Goal: Information Seeking & Learning: Learn about a topic

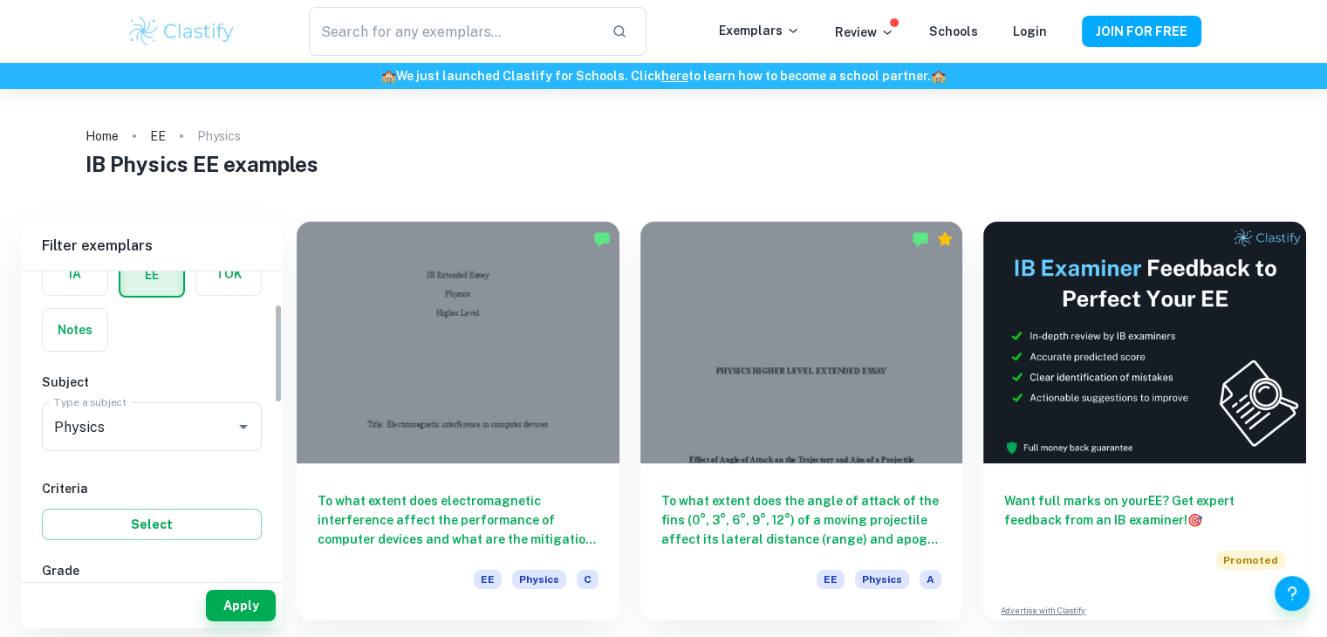
scroll to position [290, 0]
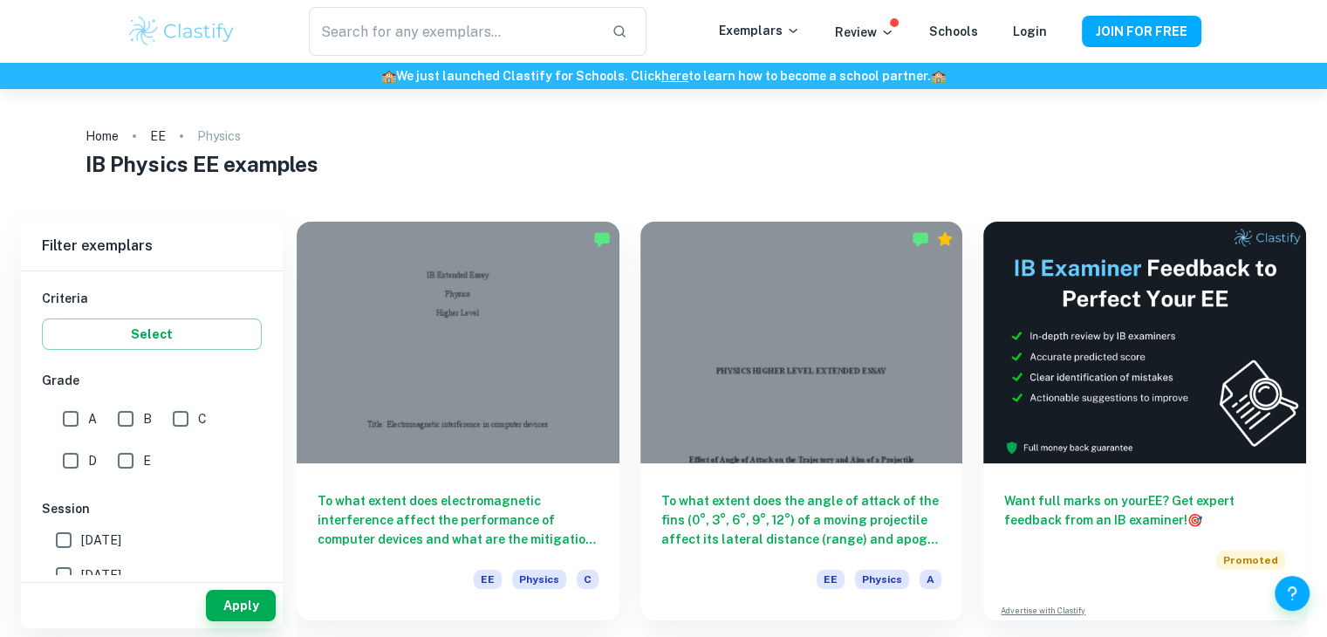
click at [72, 412] on input "A" at bounding box center [70, 418] width 35 height 35
checkbox input "true"
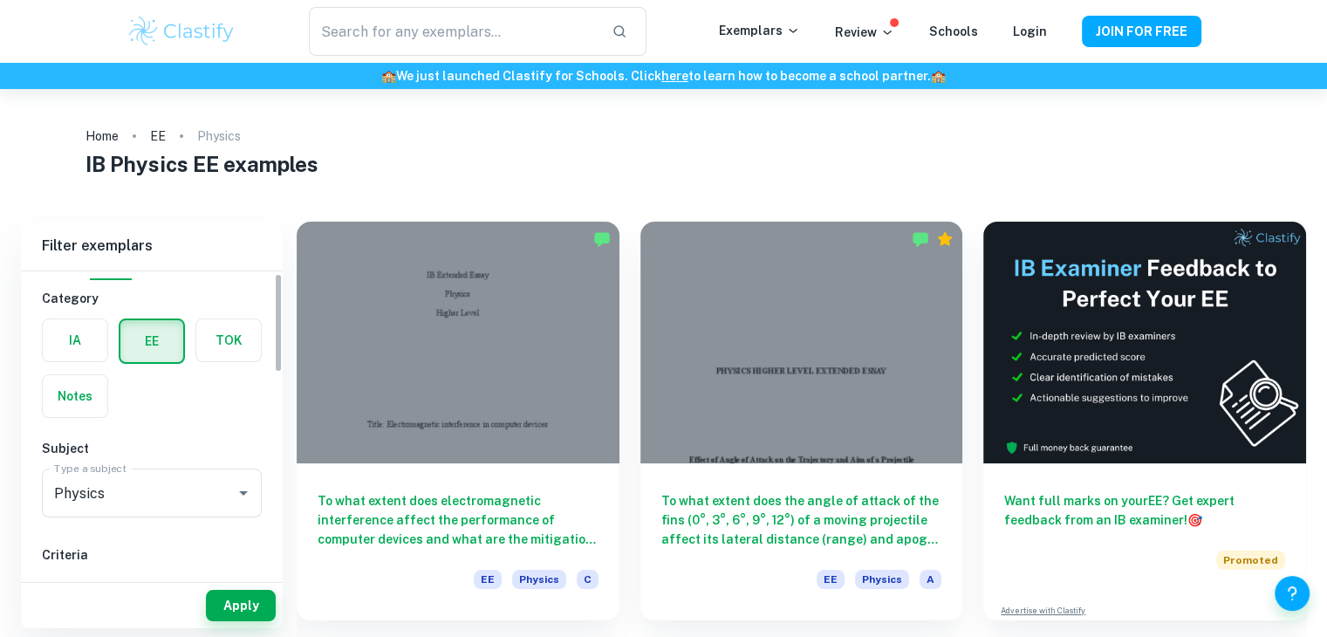
scroll to position [0, 0]
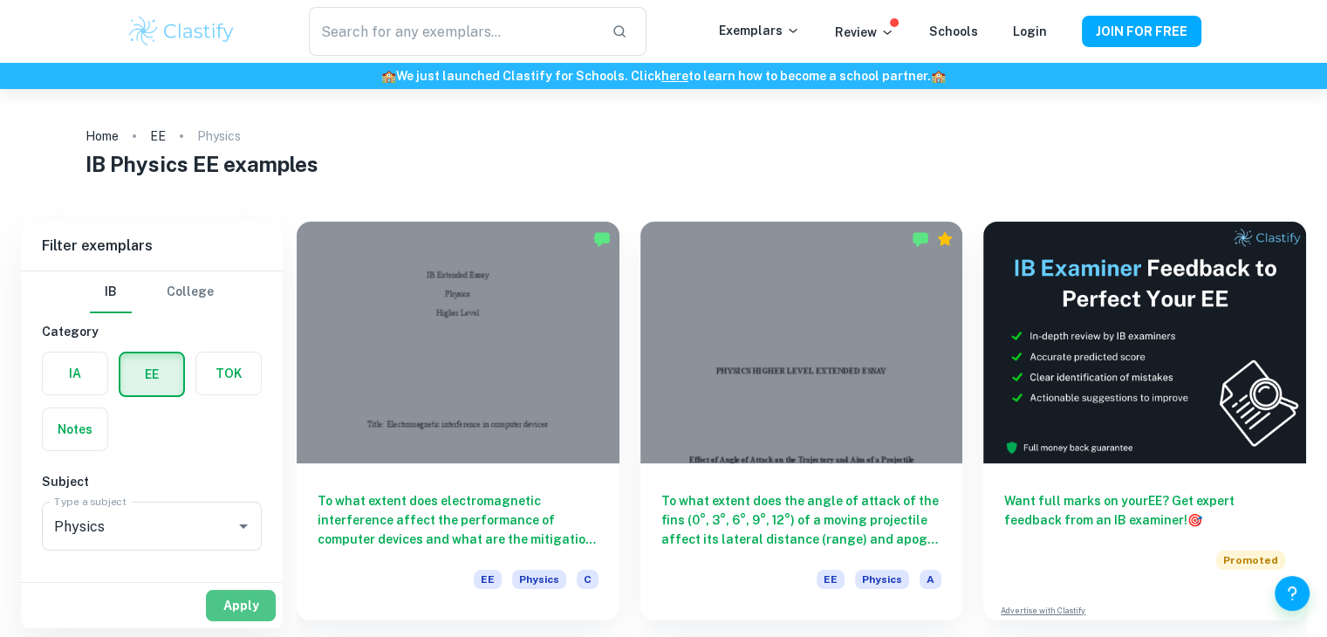
click at [244, 594] on button "Apply" at bounding box center [241, 605] width 70 height 31
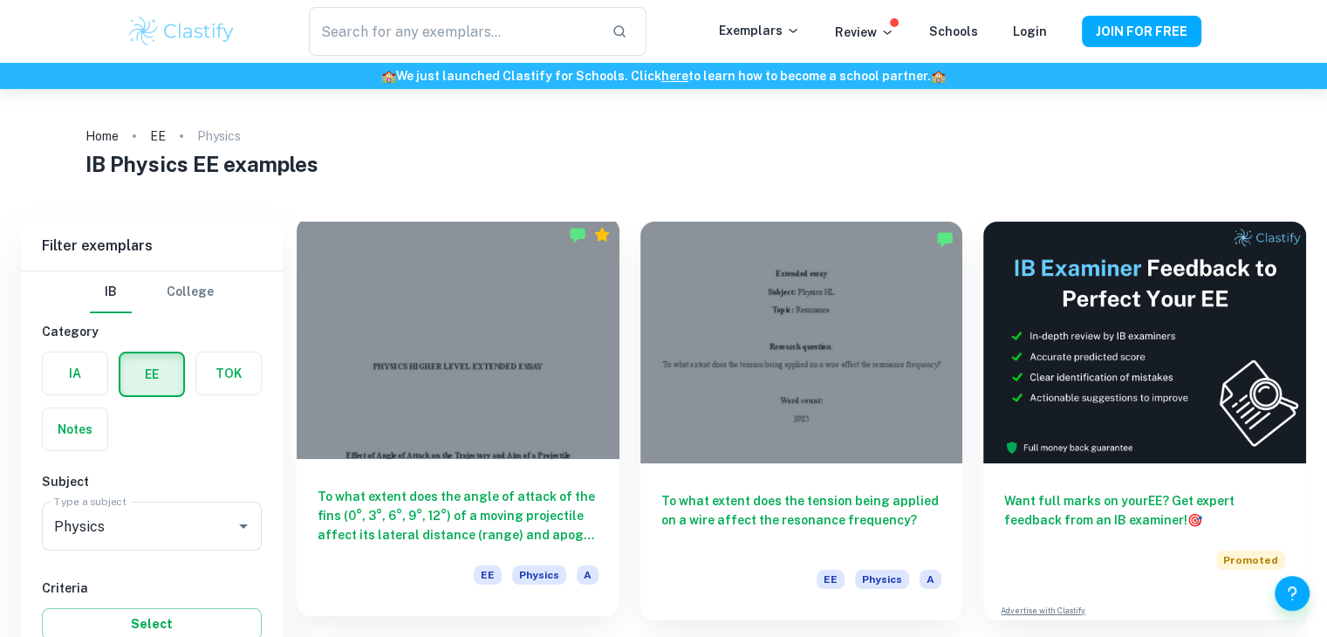
scroll to position [73, 0]
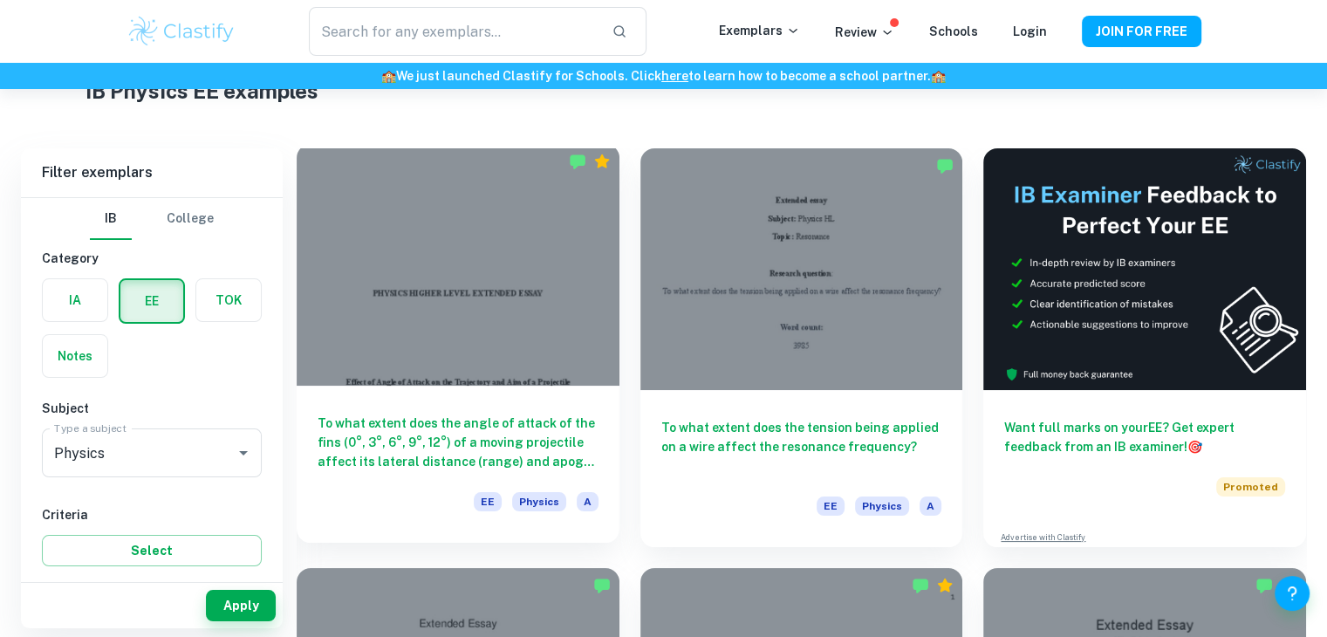
click at [520, 442] on h6 "To what extent does the angle of attack of the fins (0°, 3°, 6°, 9°, 12°) of a …" at bounding box center [458, 443] width 281 height 58
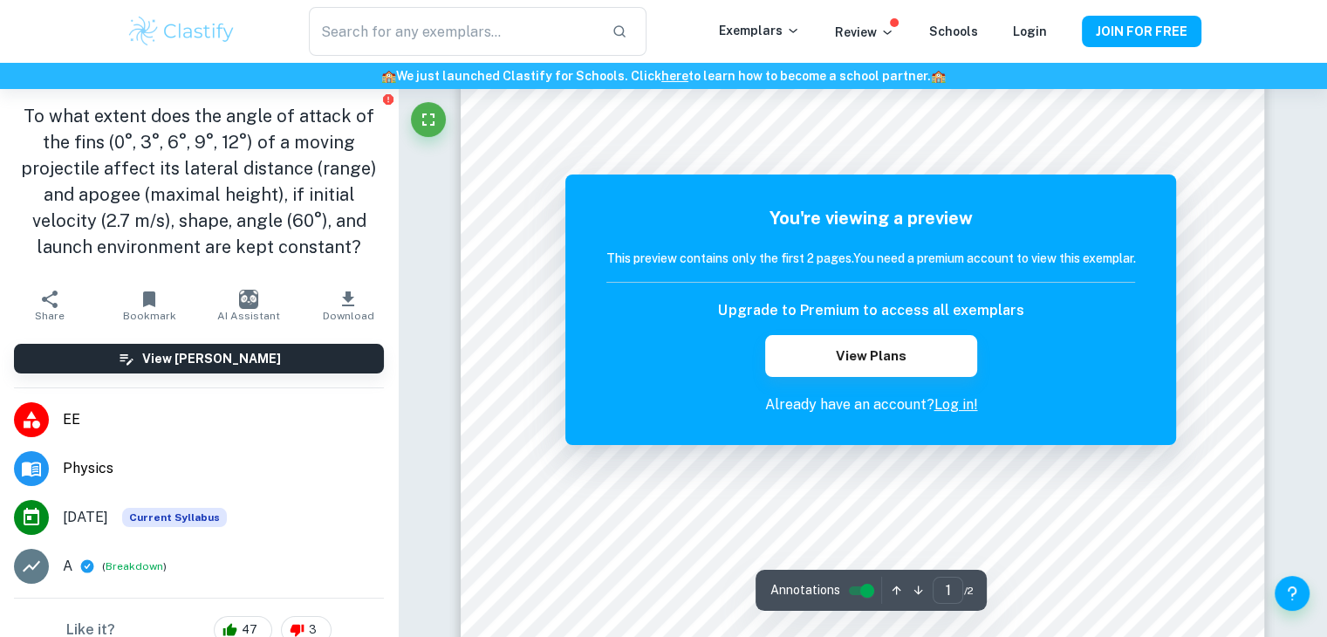
scroll to position [80, 0]
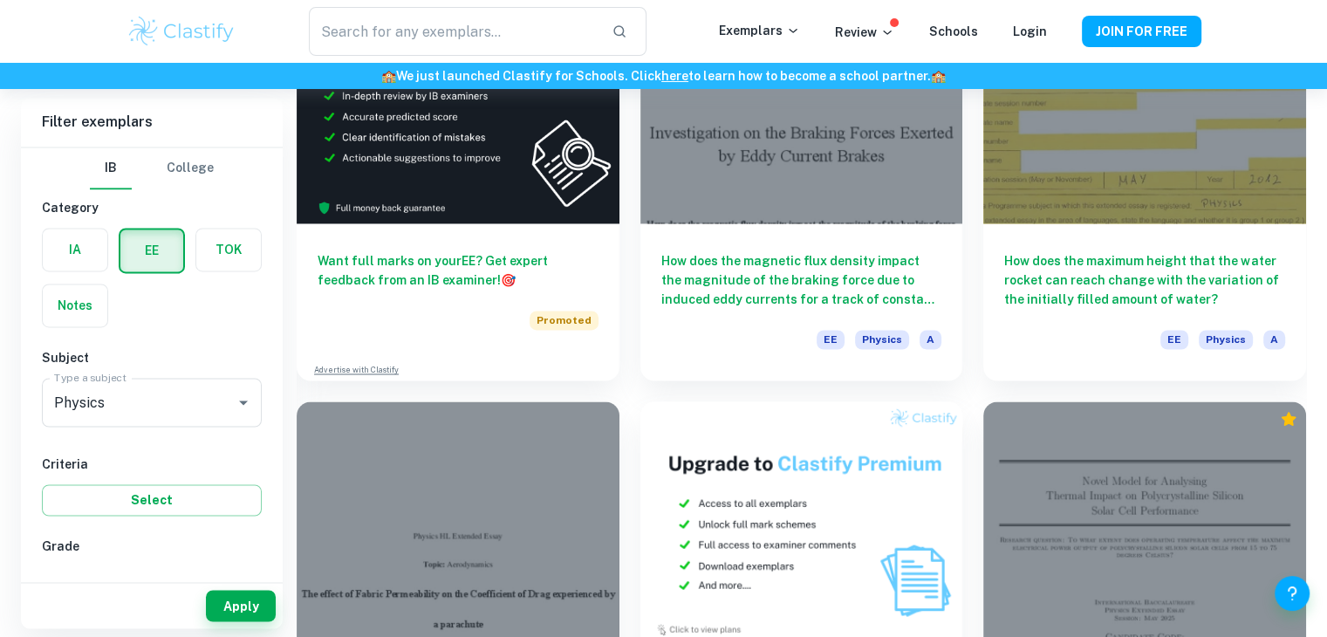
scroll to position [3065, 0]
